Goal: Task Accomplishment & Management: Manage account settings

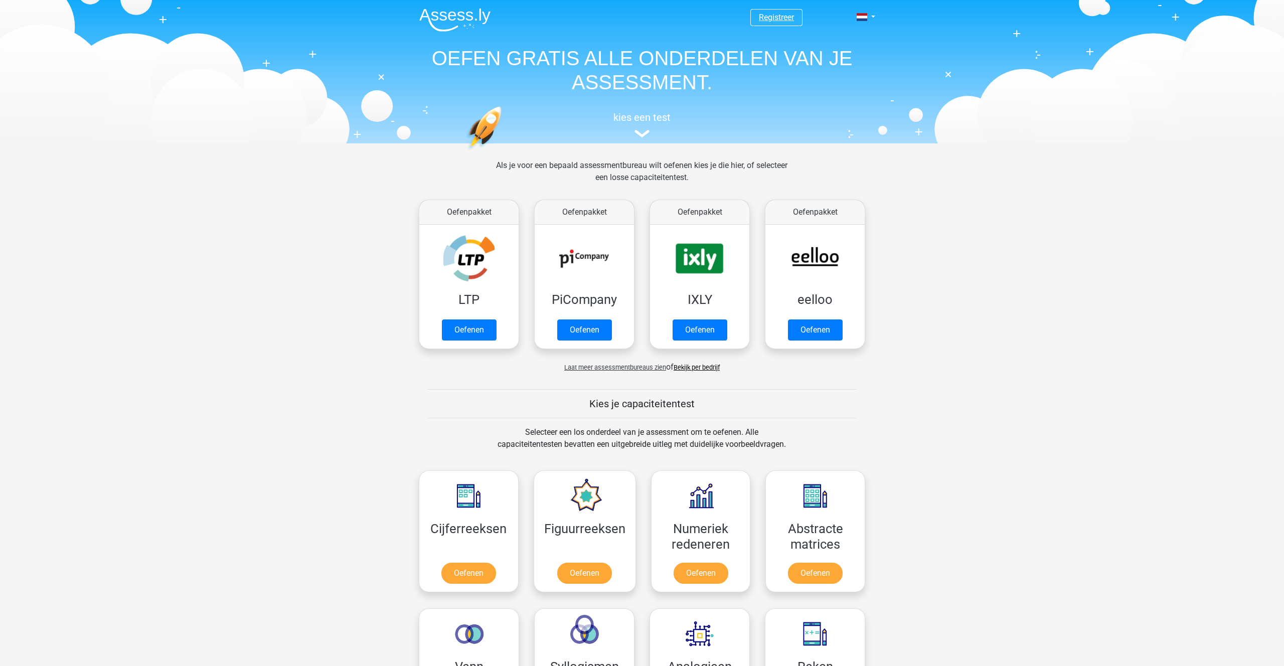
click at [779, 15] on link "Registreer" at bounding box center [776, 18] width 35 height 10
click at [873, 19] on link at bounding box center [863, 17] width 20 height 12
click at [822, 73] on link "Login" at bounding box center [836, 72] width 69 height 16
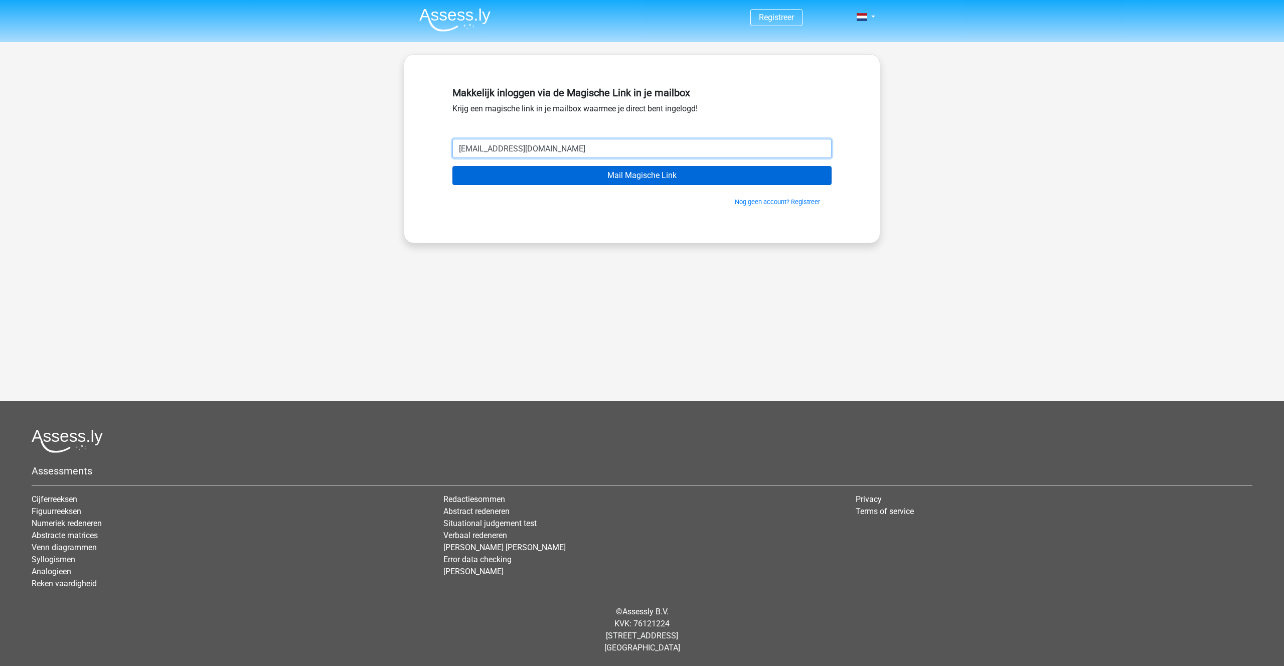
type input "[EMAIL_ADDRESS][DOMAIN_NAME]"
click at [615, 175] on input "Mail Magische Link" at bounding box center [642, 175] width 379 height 19
